Goal: Transaction & Acquisition: Purchase product/service

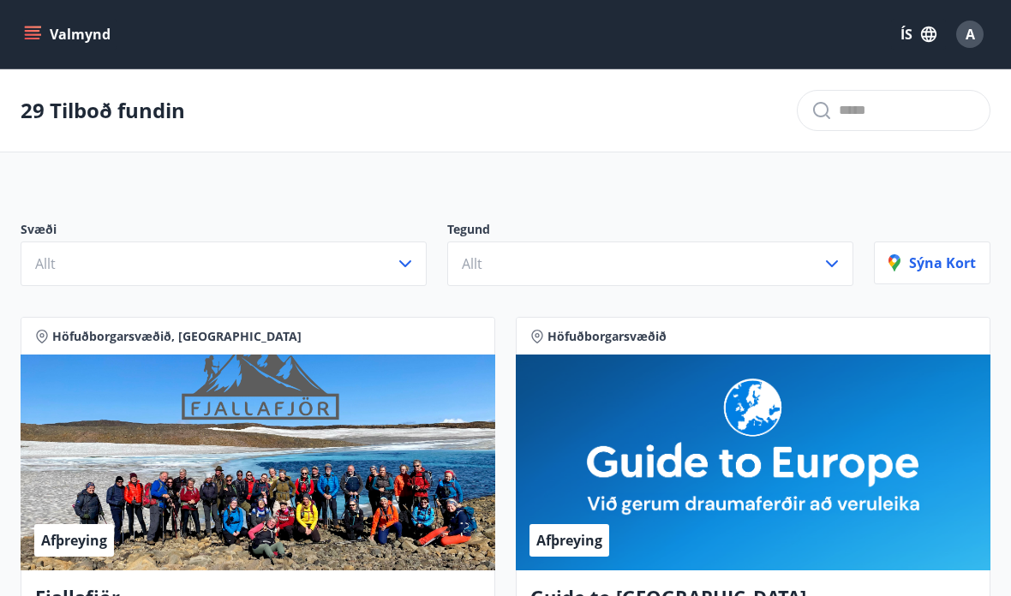
click at [406, 263] on icon "button" at bounding box center [405, 263] width 21 height 21
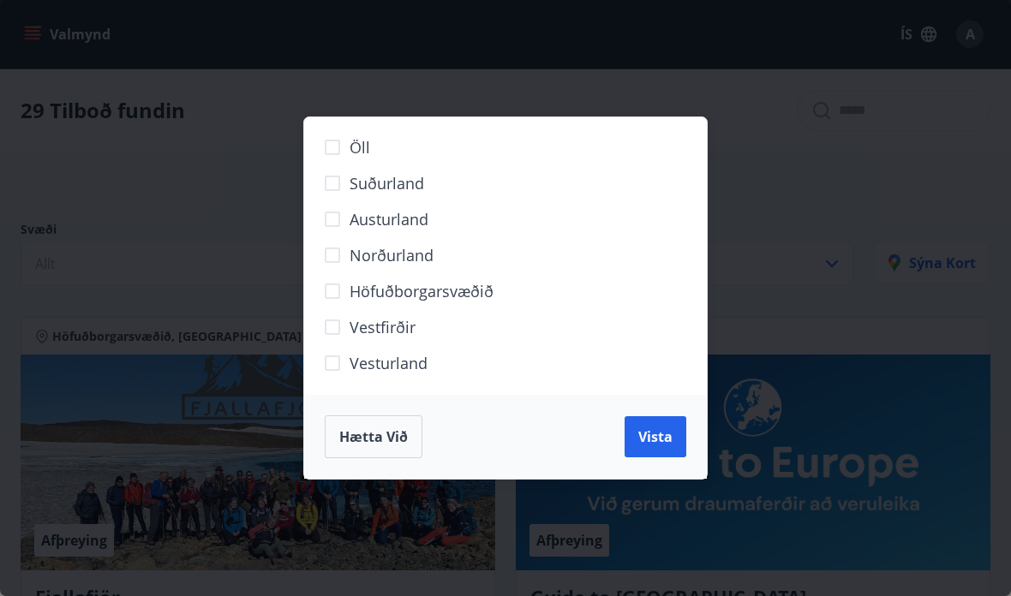
click at [460, 302] on label "Höfuðborgarsvæðið" at bounding box center [494, 298] width 359 height 36
click at [654, 444] on span "Vista" at bounding box center [655, 436] width 34 height 19
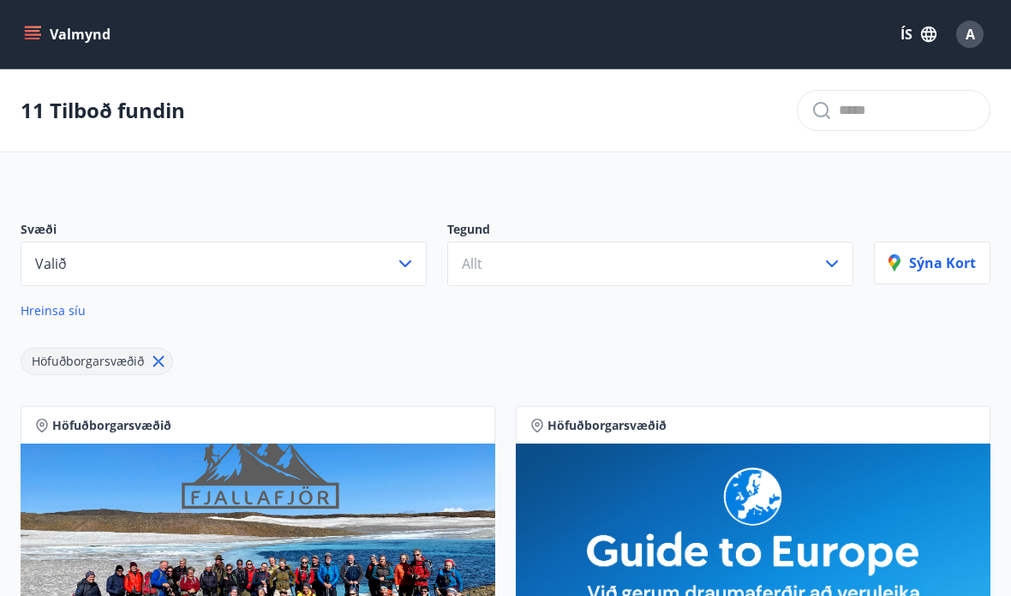
click at [828, 268] on icon "button" at bounding box center [831, 263] width 21 height 21
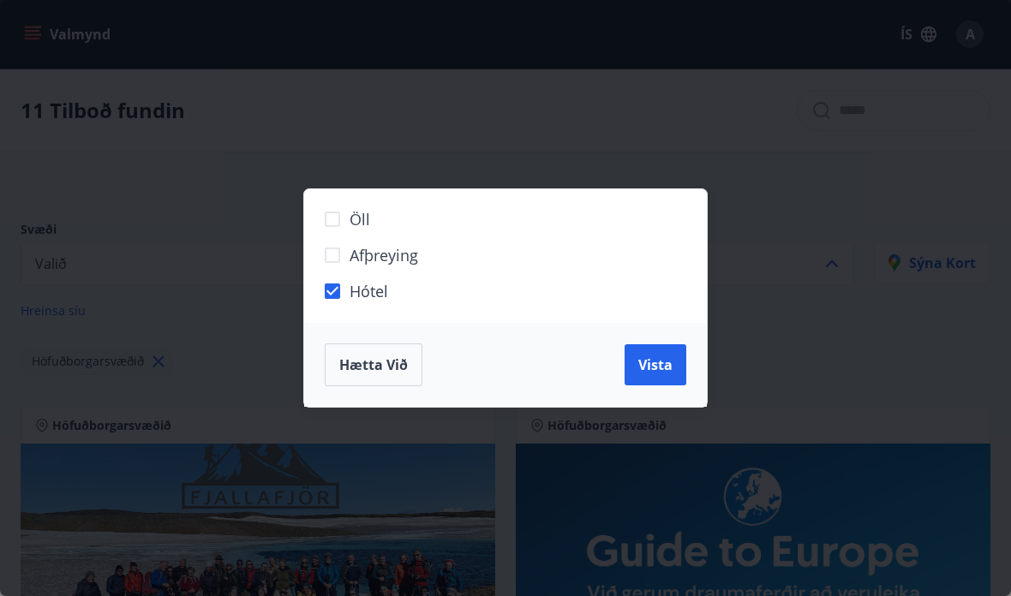
click at [653, 370] on span "Vista" at bounding box center [655, 364] width 34 height 19
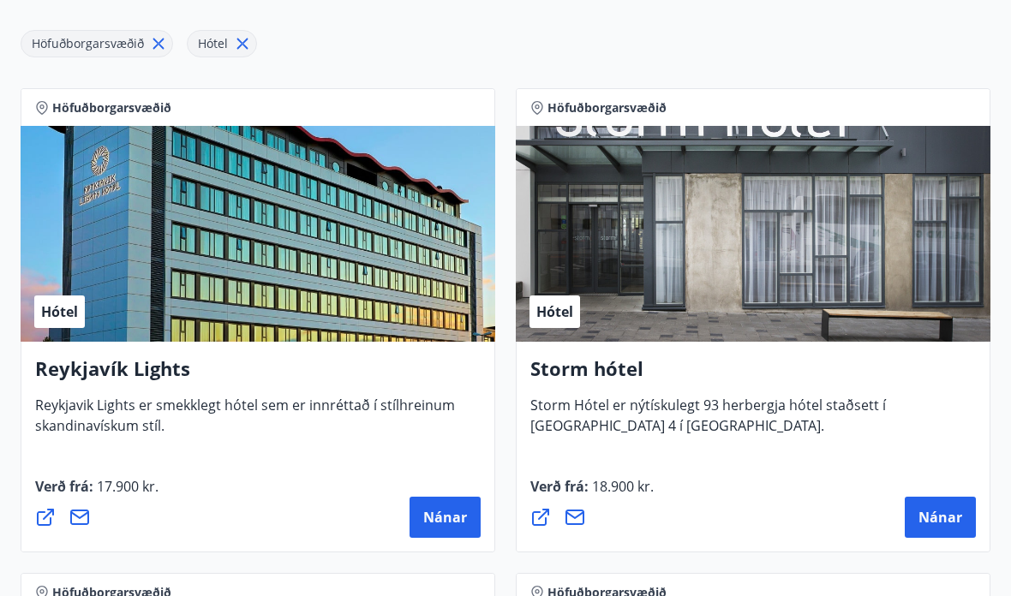
scroll to position [350, 0]
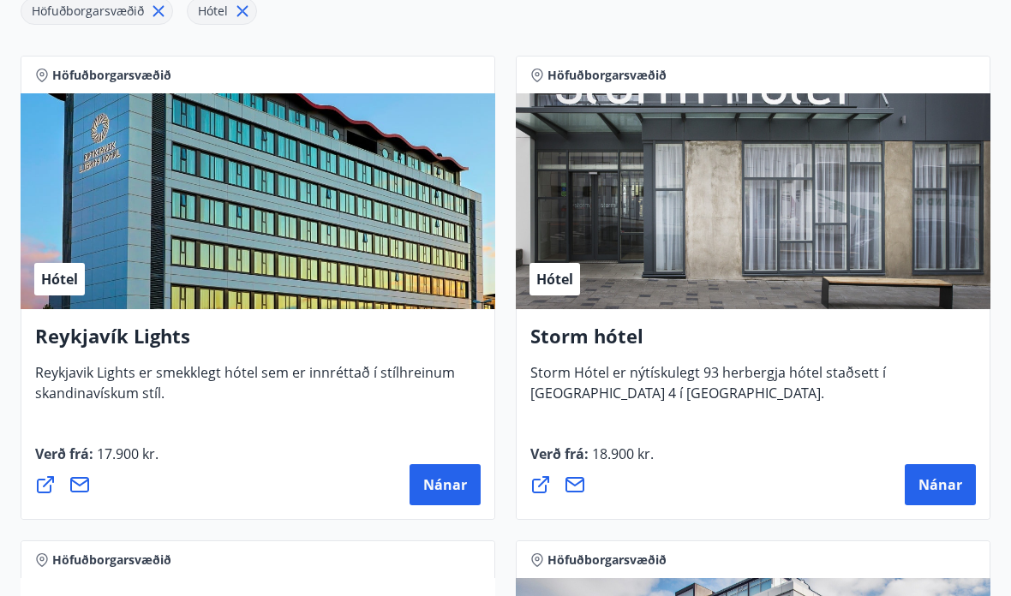
click at [441, 482] on span "Nánar" at bounding box center [445, 484] width 44 height 19
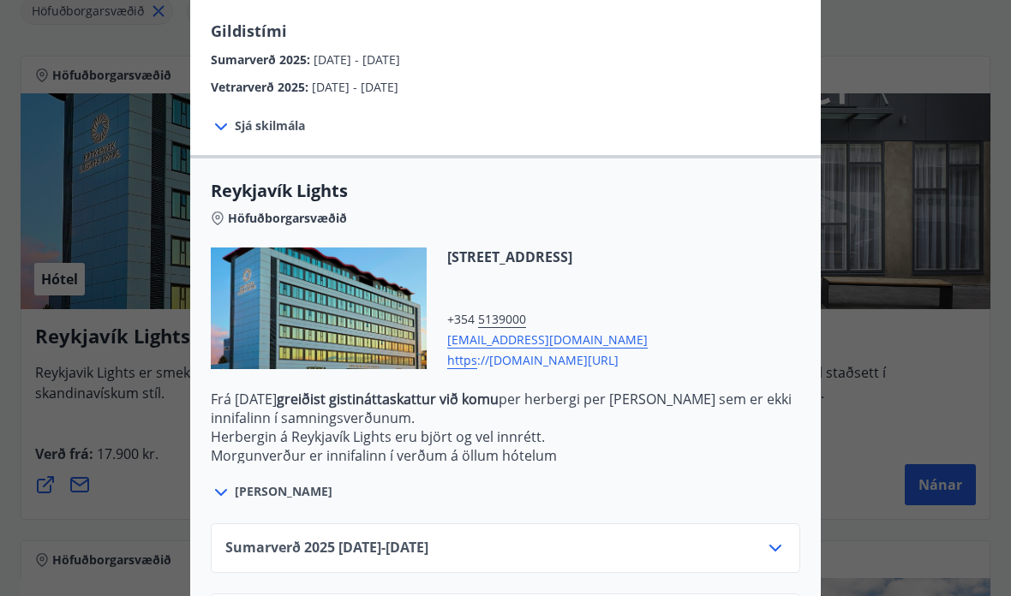
scroll to position [403, 0]
click at [257, 499] on span "Sjá meira" at bounding box center [284, 492] width 98 height 17
click at [264, 484] on span "Sjá meira" at bounding box center [284, 492] width 98 height 17
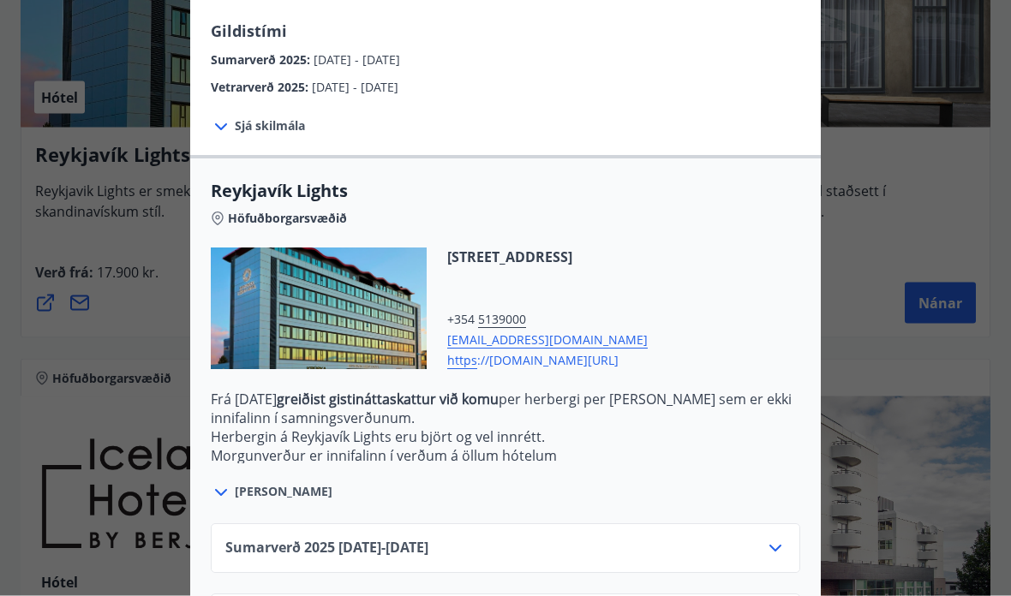
scroll to position [531, 0]
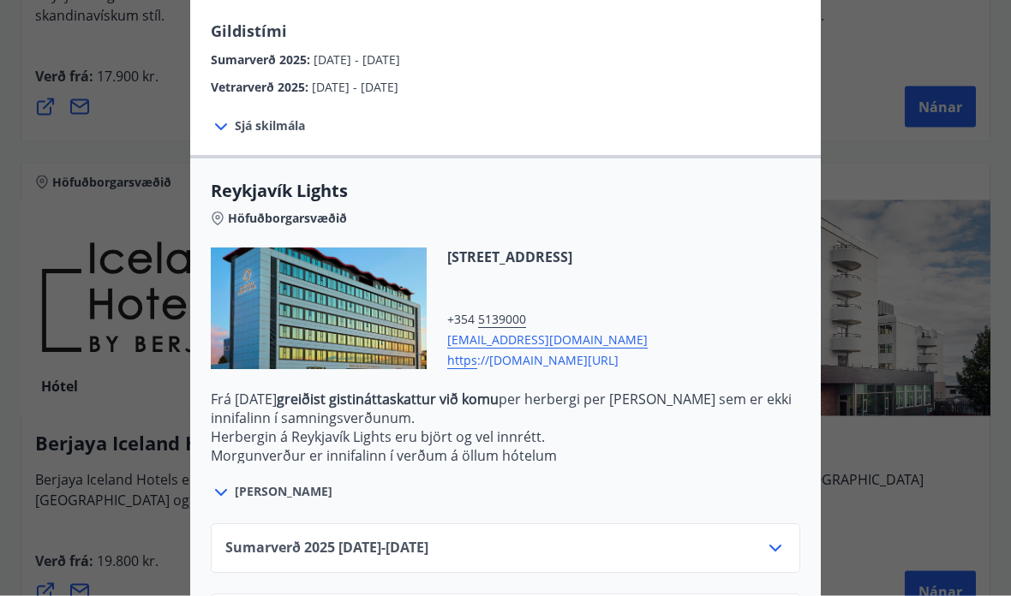
scroll to position [725, 0]
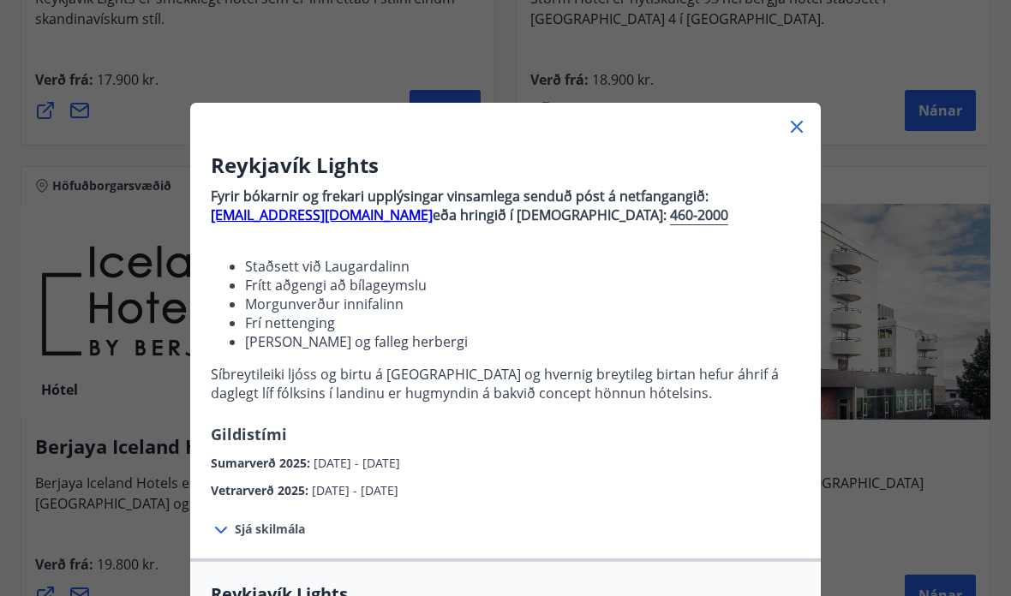
scroll to position [0, 0]
click at [50, 226] on div "Reykjavík Lights Fyrir bókarnir og frekari upplýsingar vinsamlega senduð póst á…" at bounding box center [505, 298] width 1011 height 596
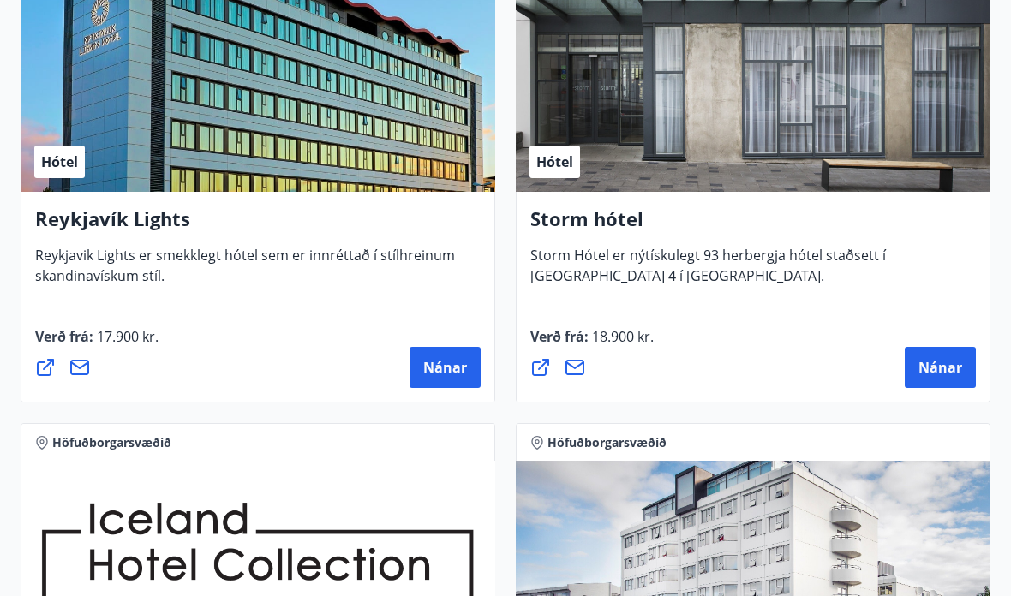
scroll to position [468, 0]
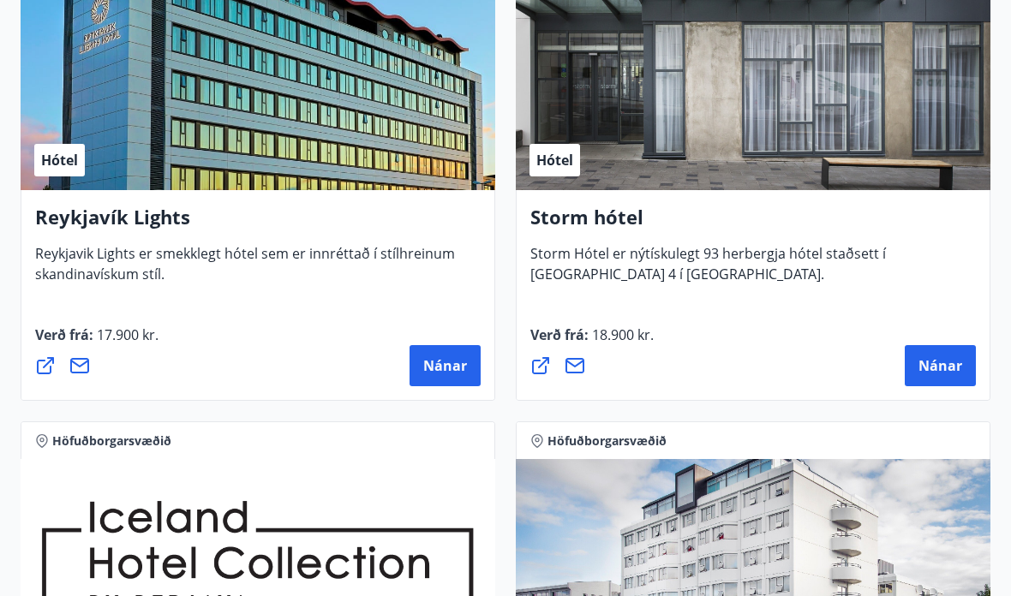
click at [927, 372] on span "Nánar" at bounding box center [940, 366] width 44 height 19
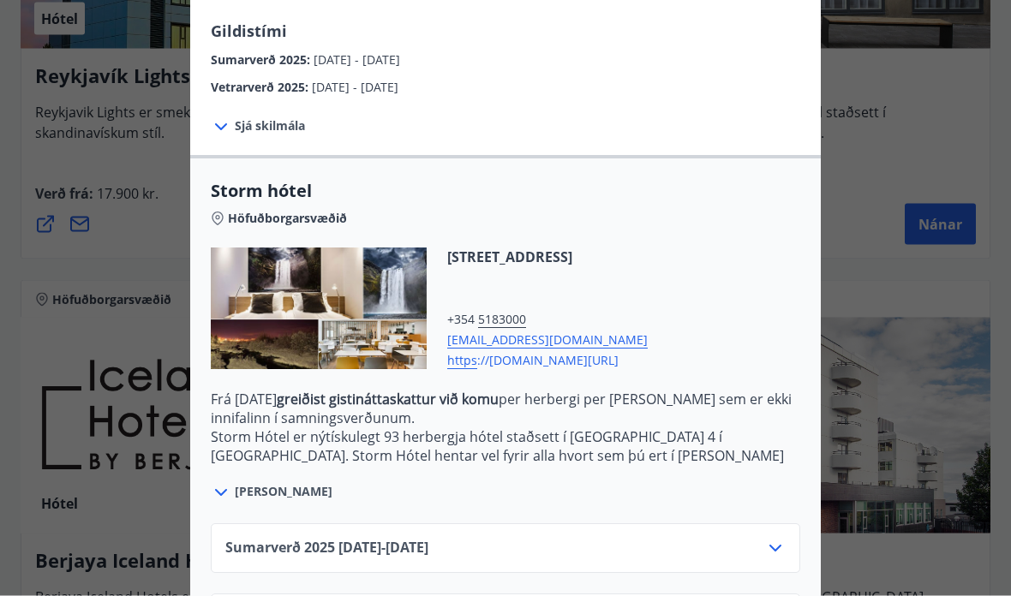
scroll to position [617, 0]
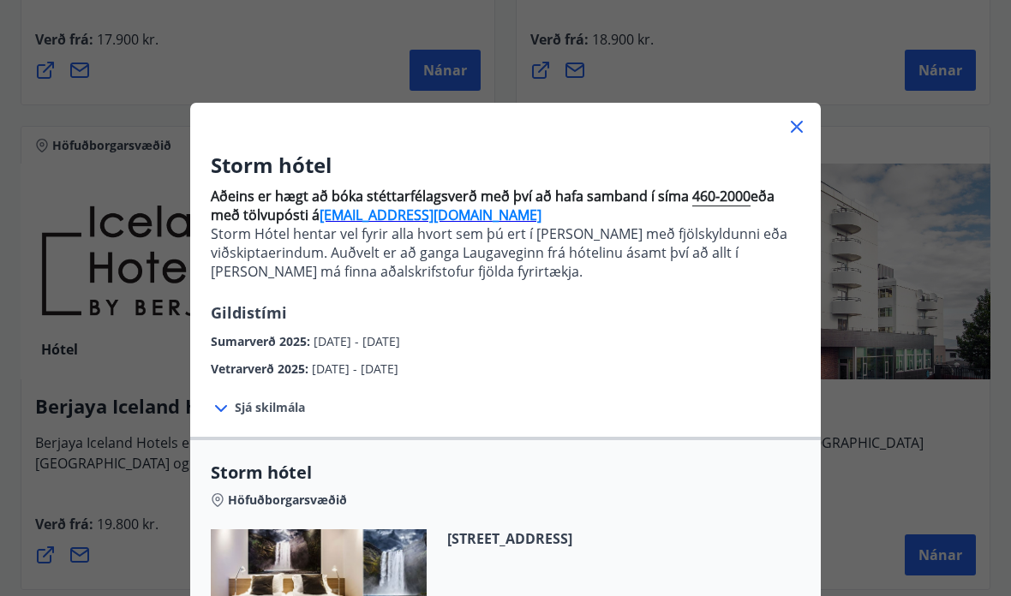
scroll to position [0, 0]
click at [788, 128] on icon at bounding box center [796, 126] width 21 height 21
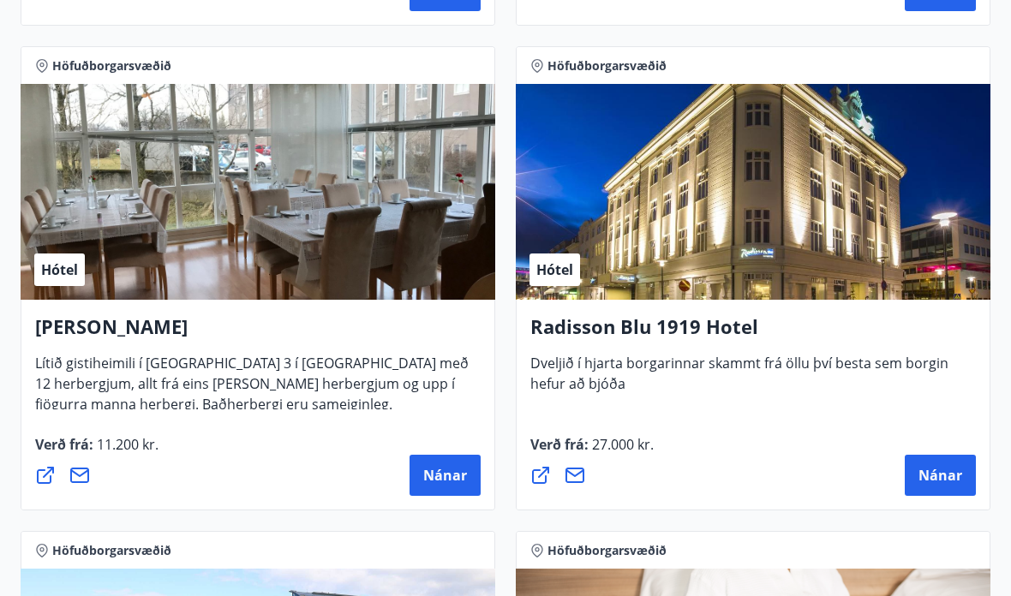
scroll to position [1330, 0]
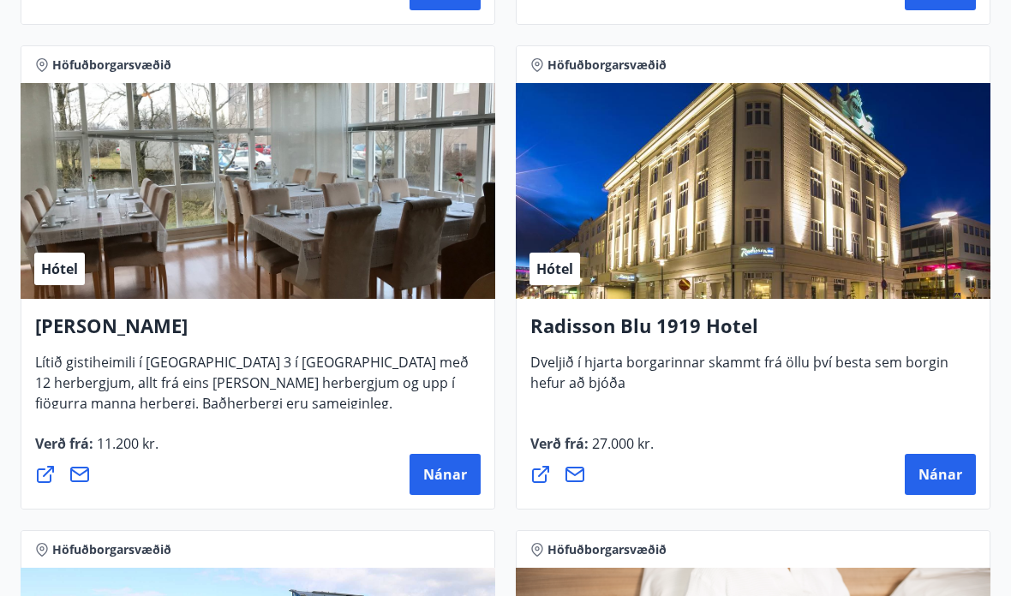
click at [441, 483] on span "Nánar" at bounding box center [445, 474] width 44 height 19
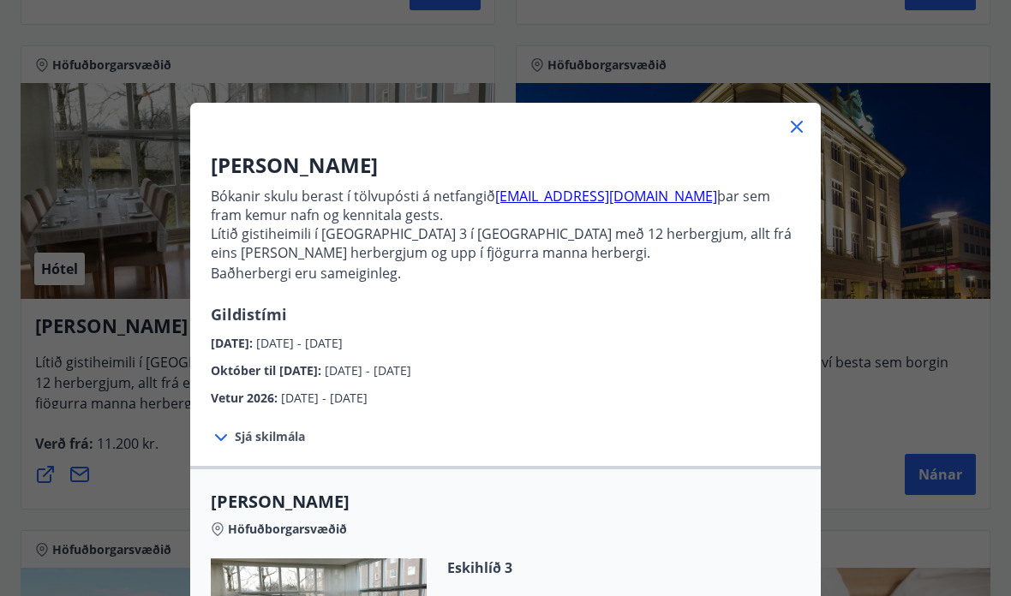
scroll to position [0, 0]
click at [787, 130] on icon at bounding box center [796, 126] width 21 height 21
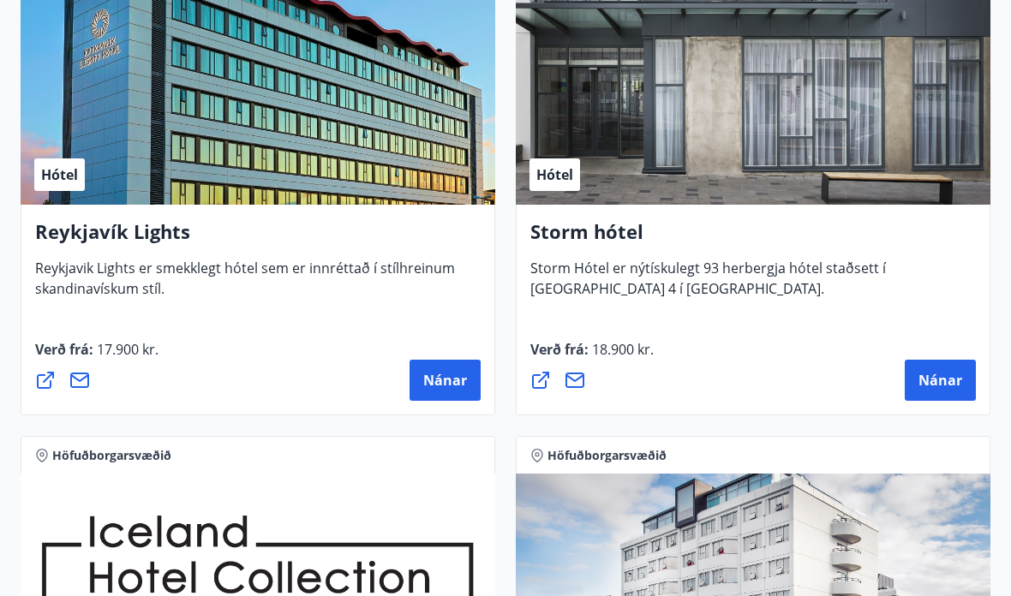
scroll to position [437, 0]
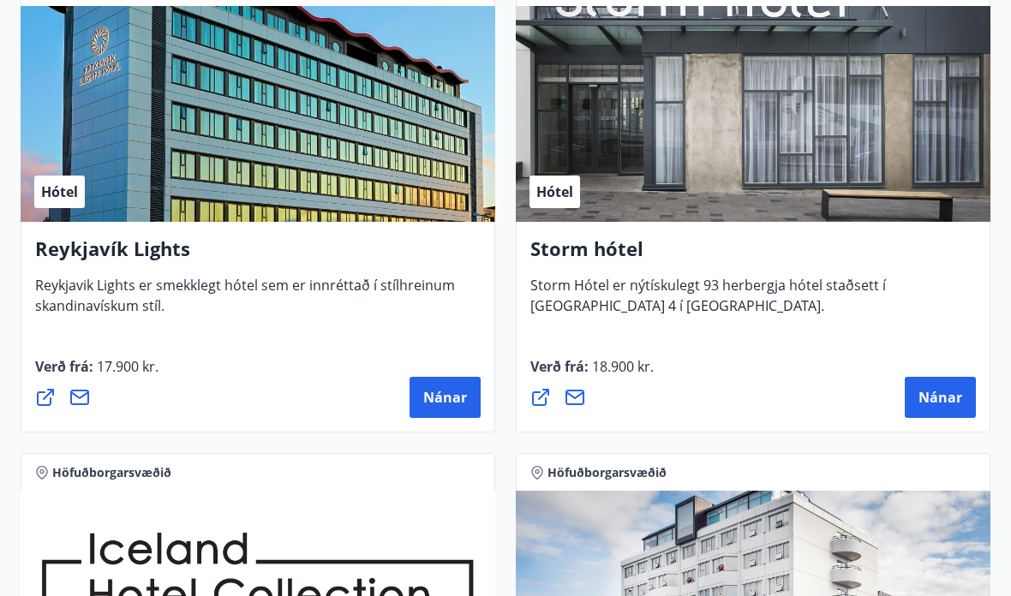
click at [442, 391] on span "Nánar" at bounding box center [445, 398] width 44 height 19
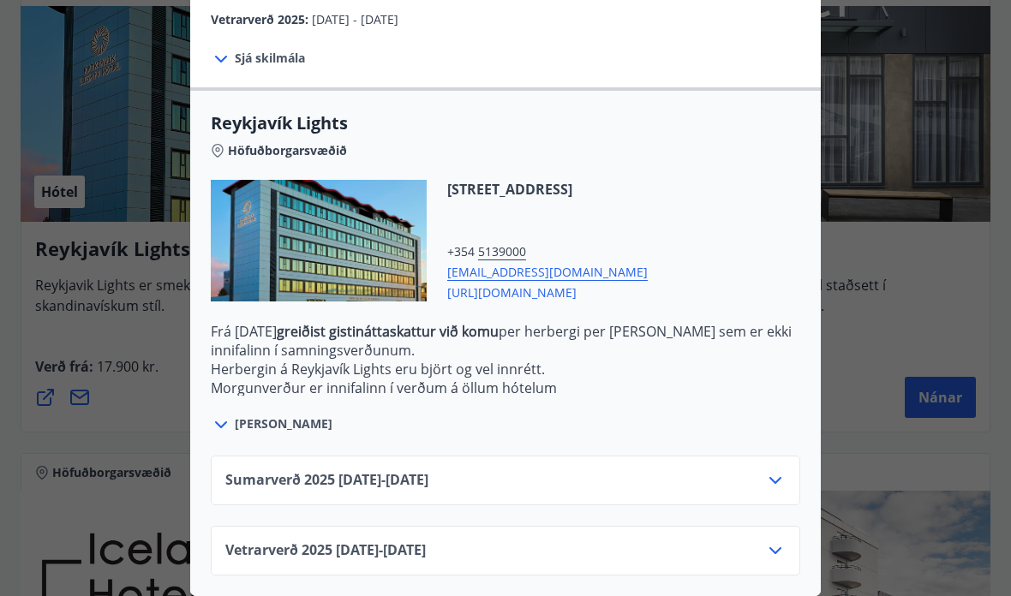
scroll to position [471, 0]
click at [783, 547] on icon at bounding box center [775, 550] width 21 height 21
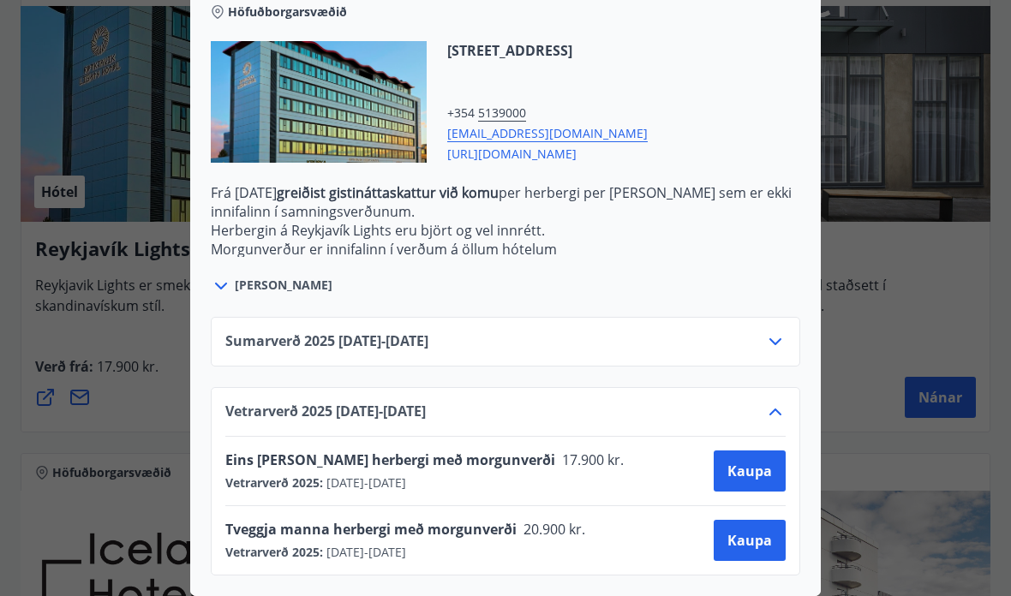
scroll to position [610, 0]
click at [756, 536] on span "Kaupa" at bounding box center [749, 540] width 45 height 19
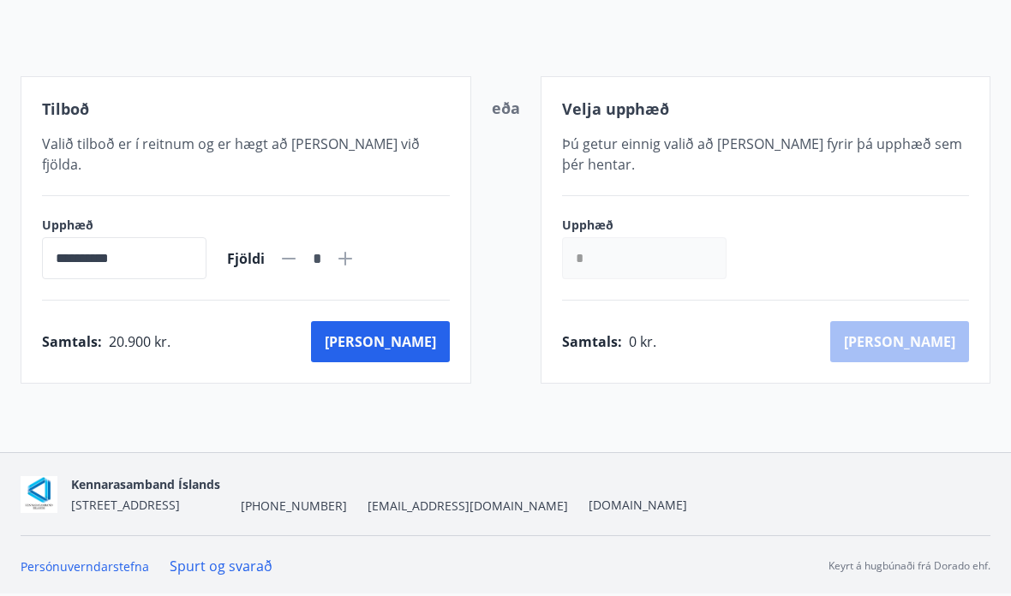
scroll to position [154, 0]
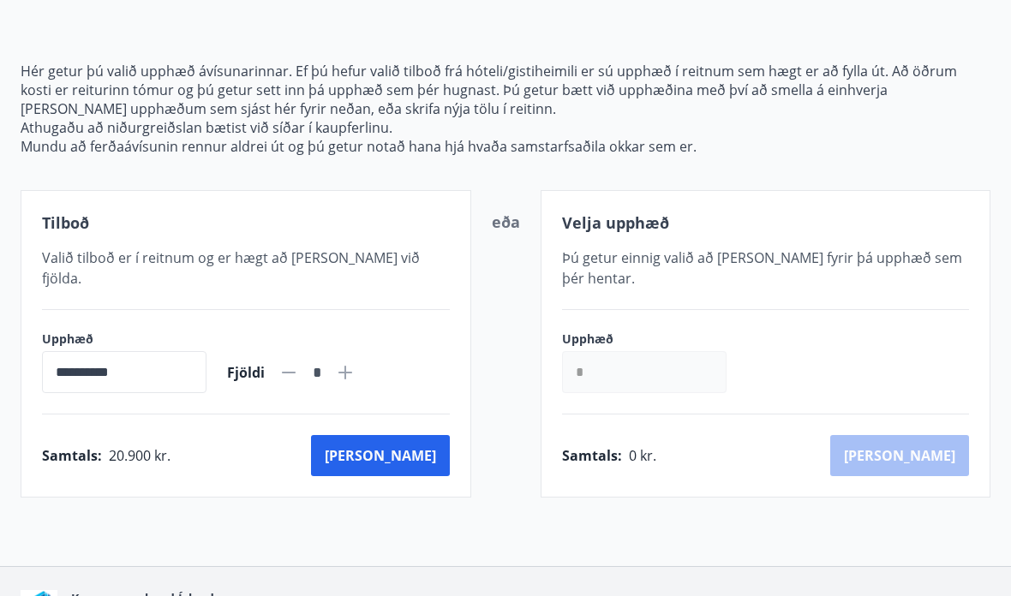
click at [406, 436] on button "Kaup" at bounding box center [380, 455] width 139 height 41
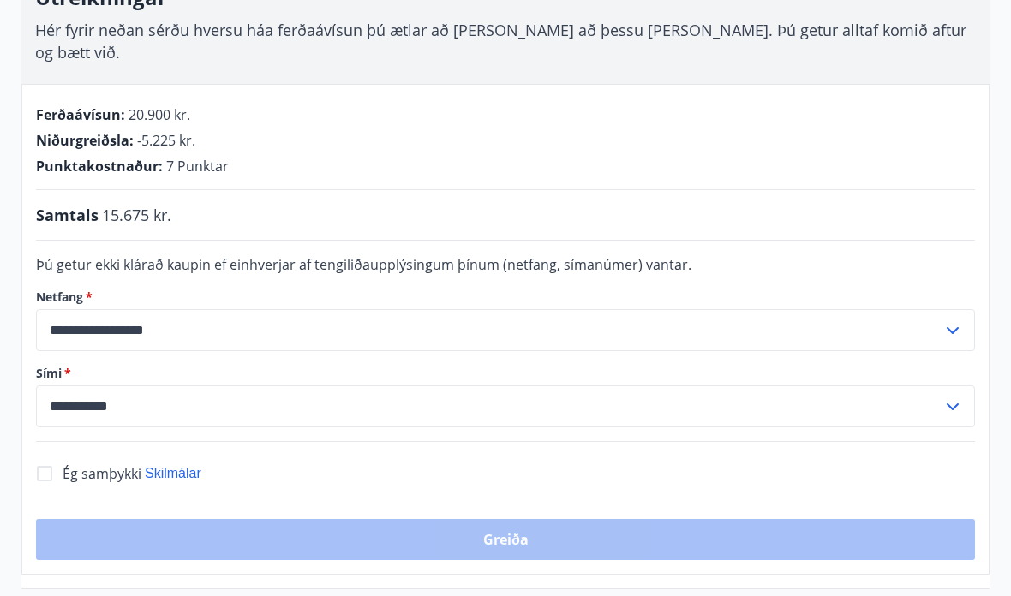
scroll to position [331, 0]
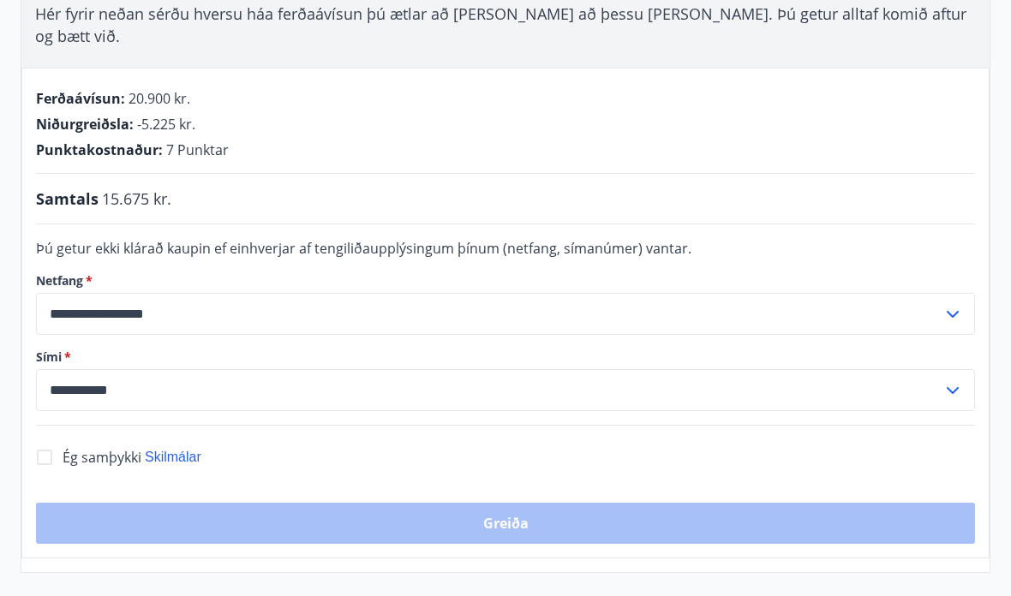
click at [279, 293] on input "**********" at bounding box center [489, 314] width 906 height 42
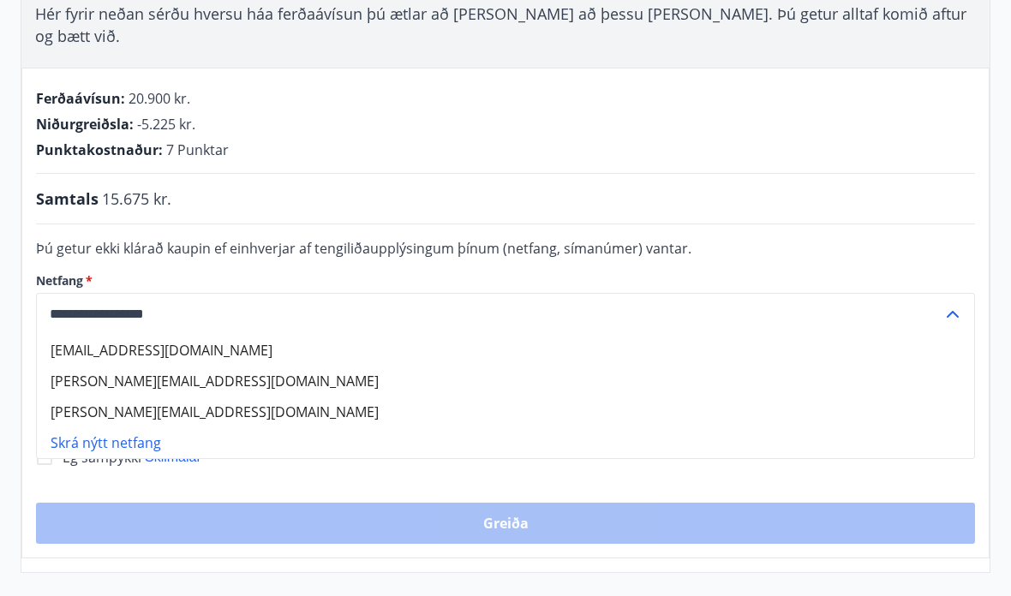
click at [164, 335] on li "annakrasm@ml.is" at bounding box center [505, 350] width 937 height 31
type input "**********"
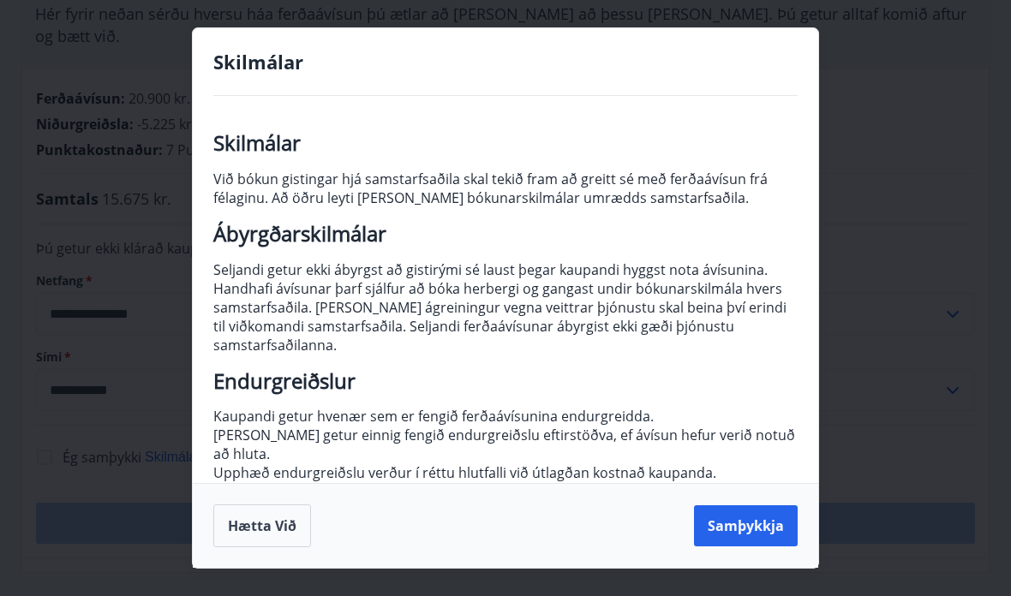
click at [789, 546] on button "Samþykkja" at bounding box center [746, 525] width 104 height 41
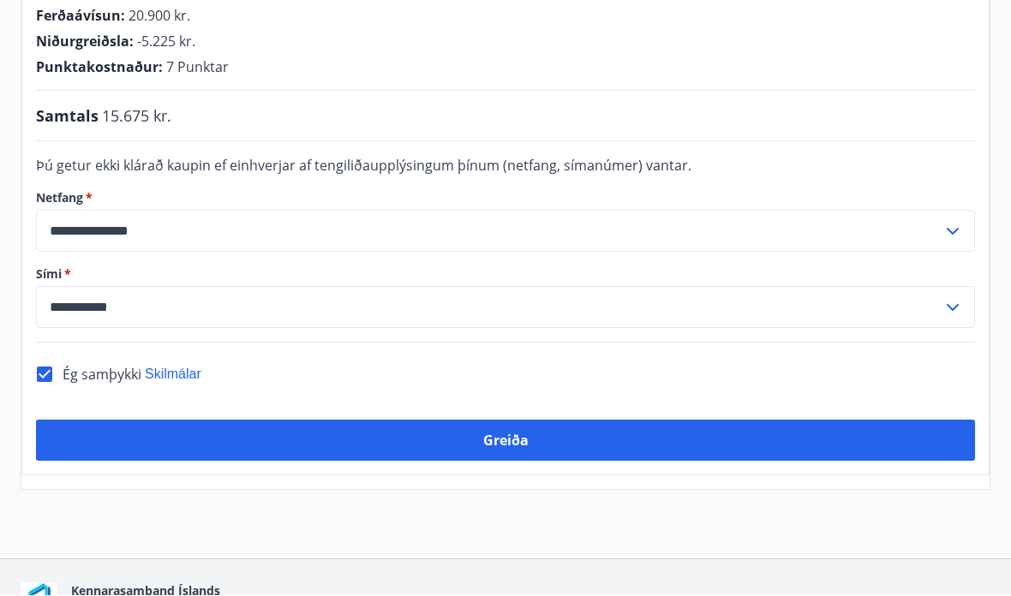
scroll to position [408, 0]
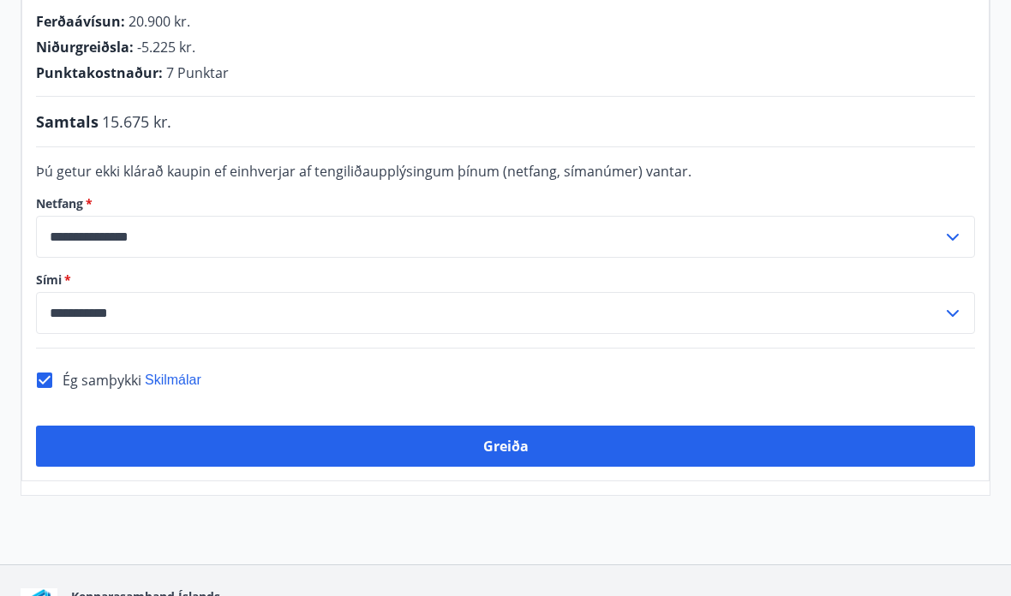
click at [578, 426] on button "Greiða" at bounding box center [505, 446] width 939 height 41
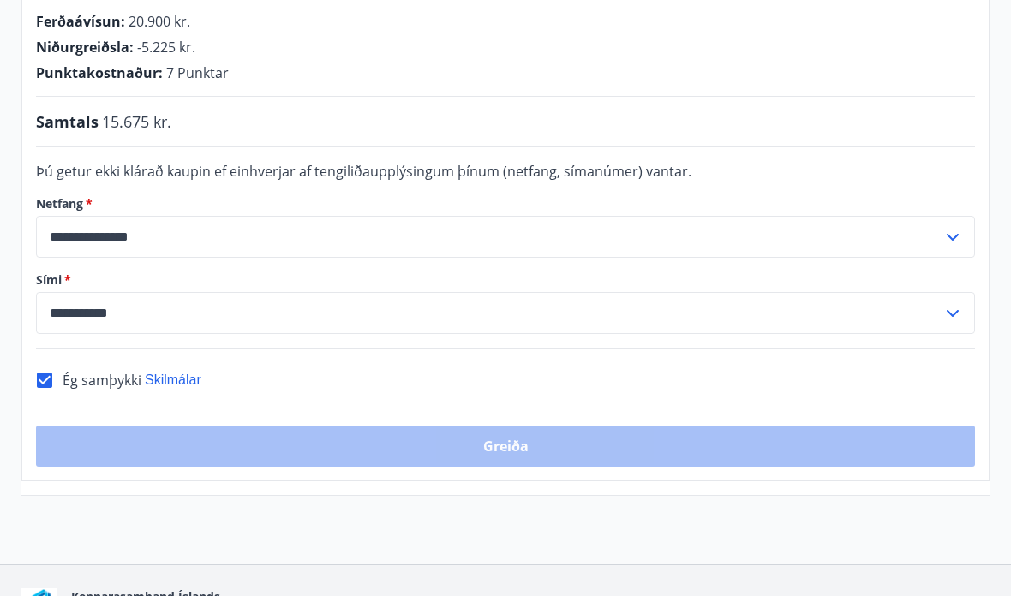
scroll to position [476, 0]
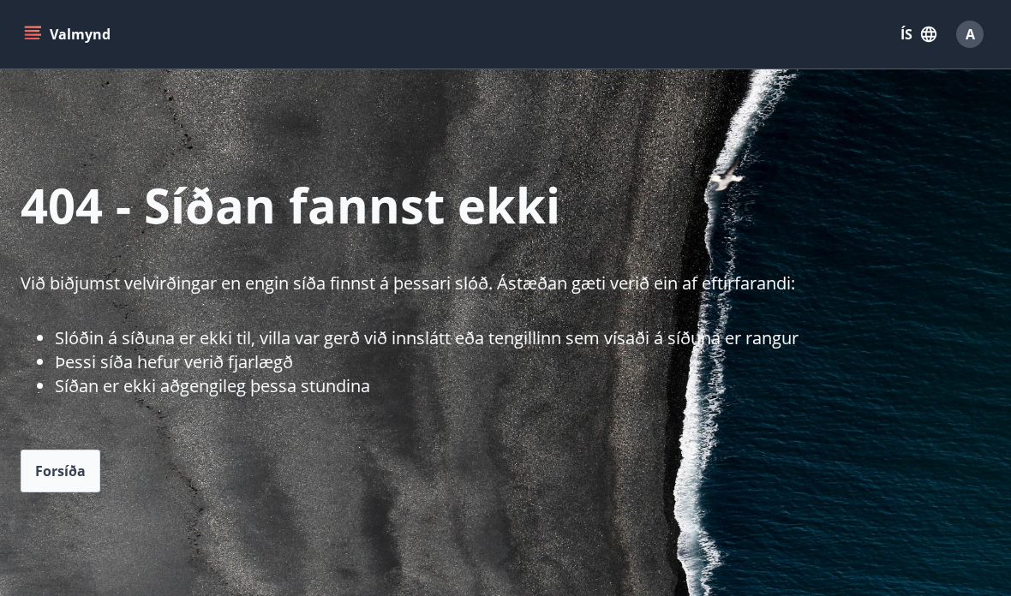
click at [66, 476] on span "Forsíða" at bounding box center [60, 471] width 51 height 19
click at [56, 467] on span "Forsíða" at bounding box center [60, 471] width 51 height 19
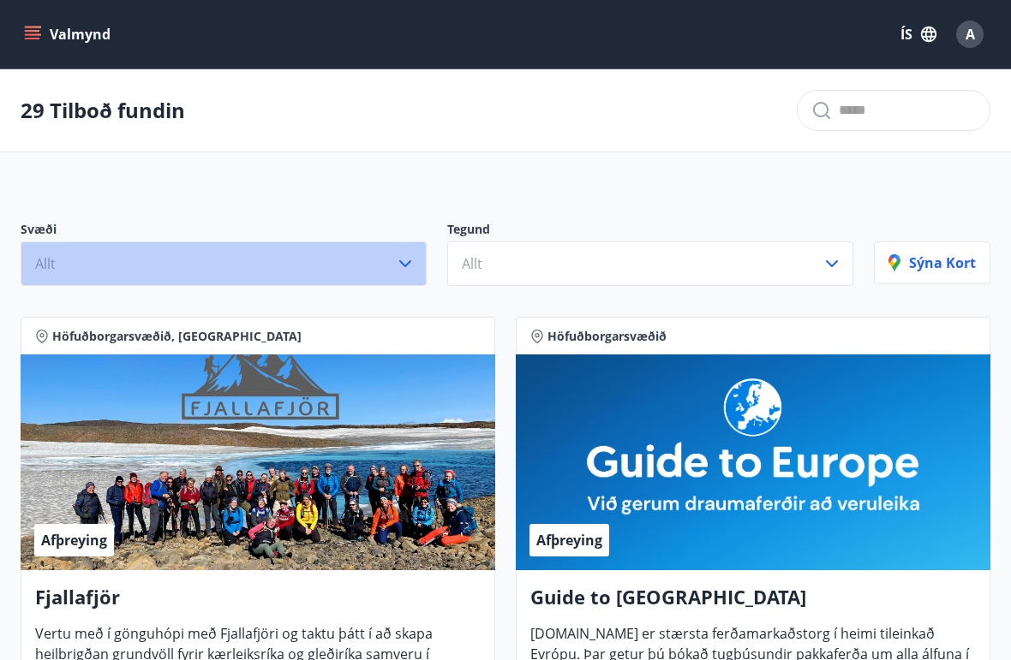
click at [416, 271] on button "Allt" at bounding box center [224, 264] width 406 height 45
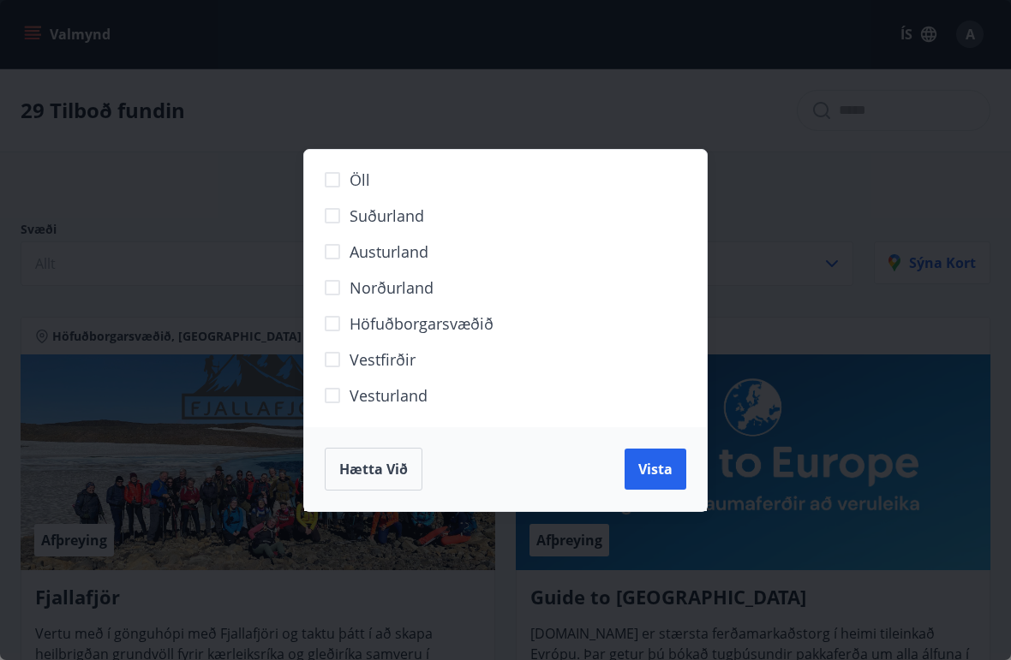
click at [479, 335] on label "Höfuðborgarsvæðið" at bounding box center [494, 331] width 359 height 36
click at [637, 480] on button "Vista" at bounding box center [655, 469] width 62 height 41
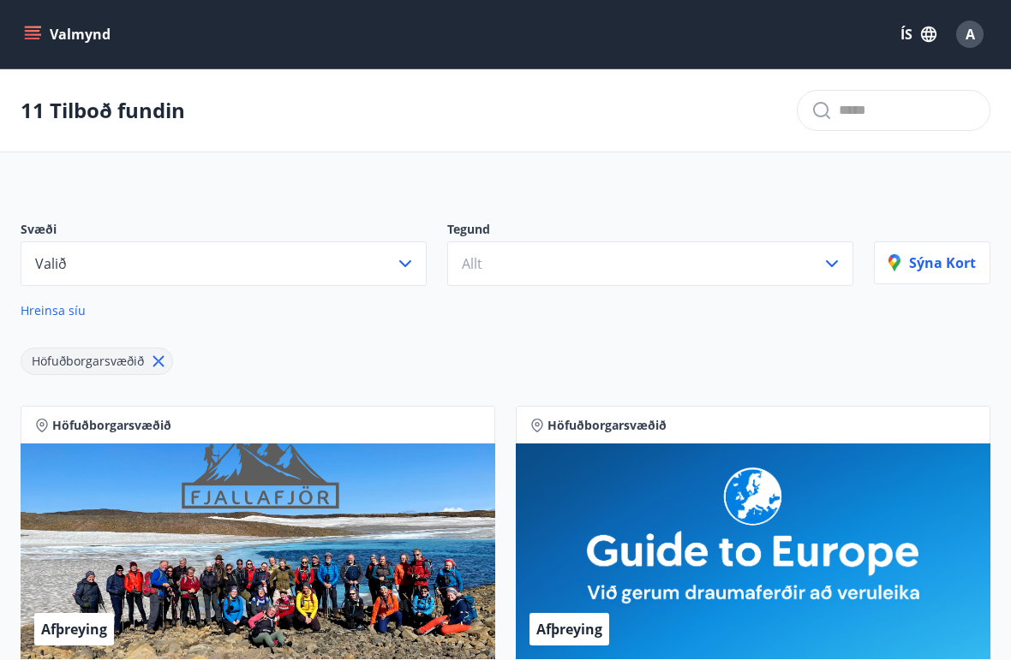
click at [834, 270] on icon "button" at bounding box center [831, 263] width 21 height 21
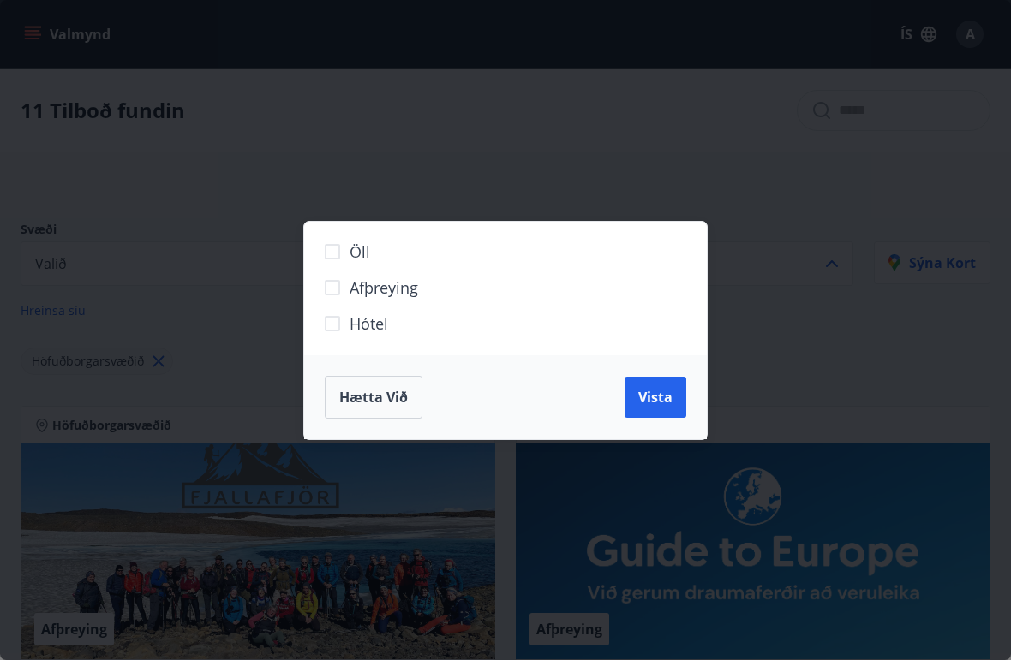
click at [359, 322] on span "Hótel" at bounding box center [368, 324] width 39 height 22
click at [662, 398] on span "Vista" at bounding box center [655, 397] width 34 height 19
